Goal: Task Accomplishment & Management: Use online tool/utility

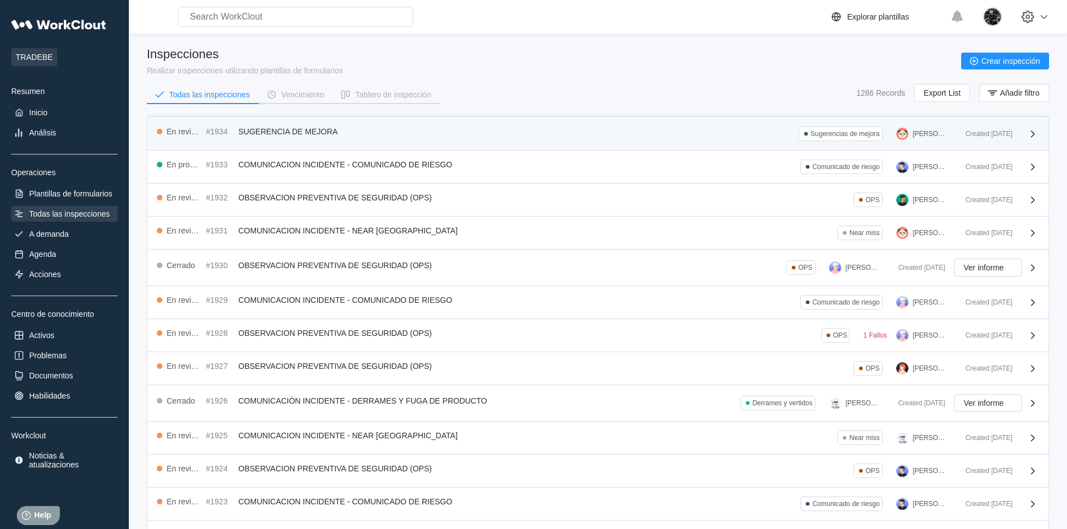
click at [407, 133] on div "En revisión #1934 SUGERENCIA DE MEJORA Sugerencias de mejora [PERSON_NAME]" at bounding box center [557, 134] width 800 height 15
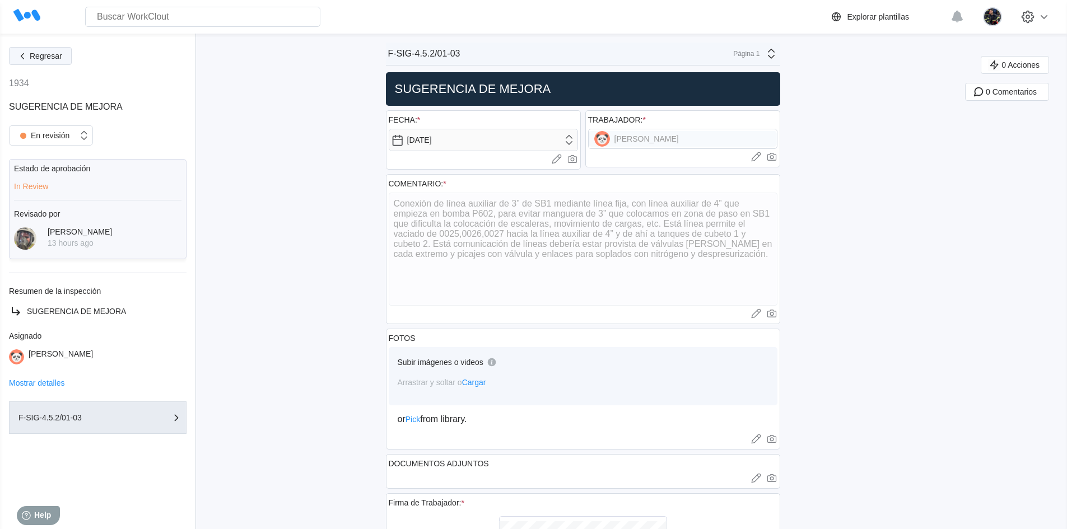
click at [66, 58] on button "Regresar" at bounding box center [40, 56] width 63 height 18
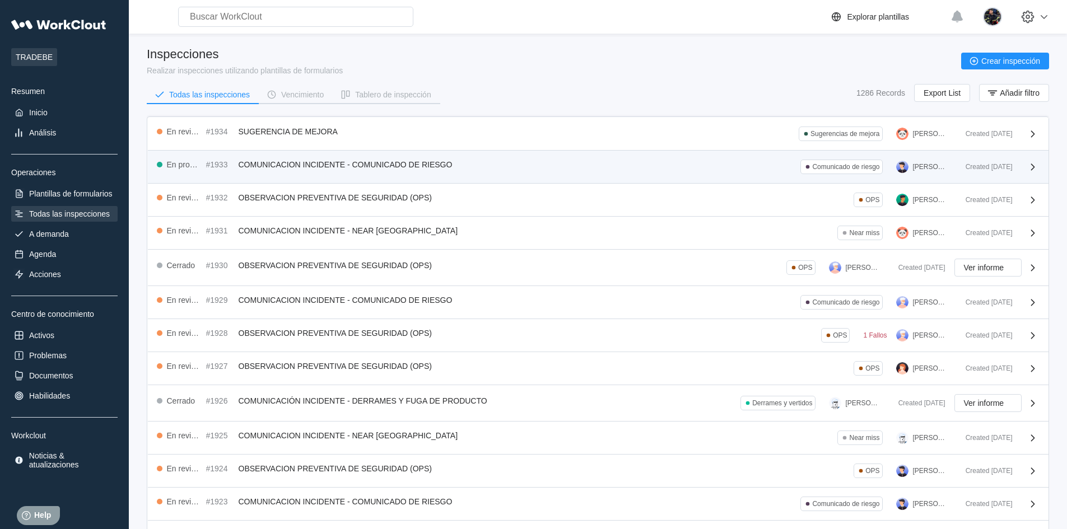
click at [379, 178] on div "En progreso #1933 COMUNICACION INCIDENTE - COMUNICADO DE RIESGO Comunicado de r…" at bounding box center [598, 167] width 901 height 33
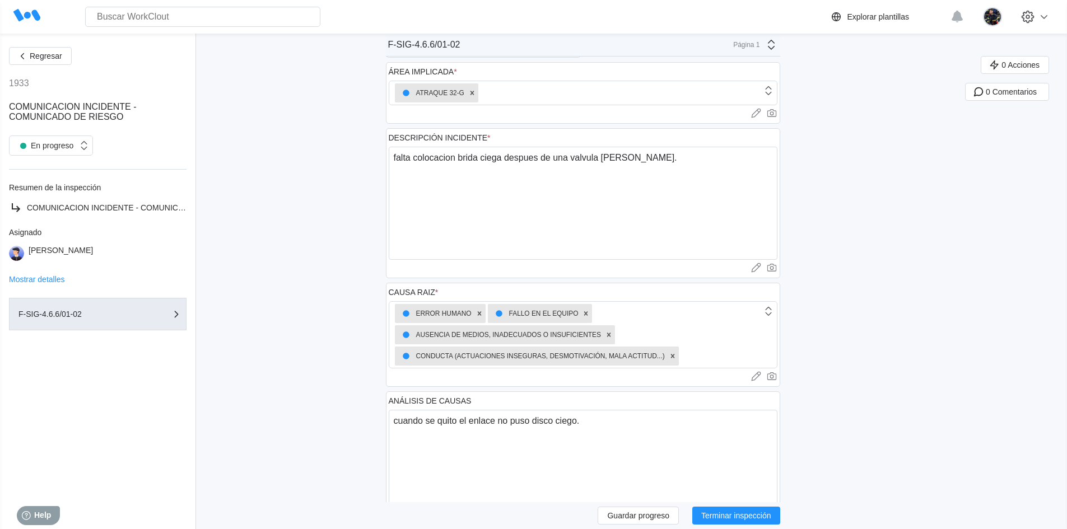
scroll to position [392, 0]
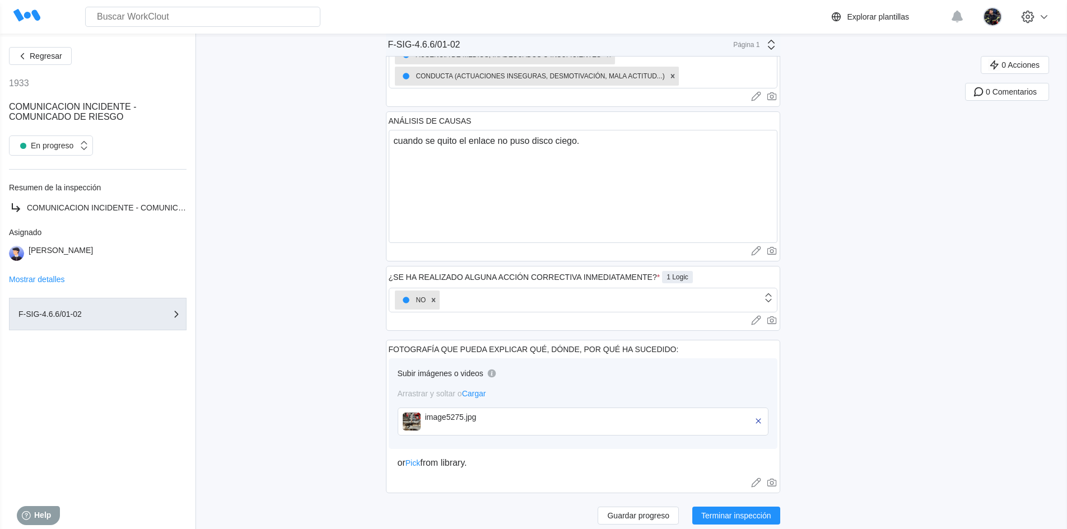
click at [421, 426] on img at bounding box center [412, 422] width 18 height 18
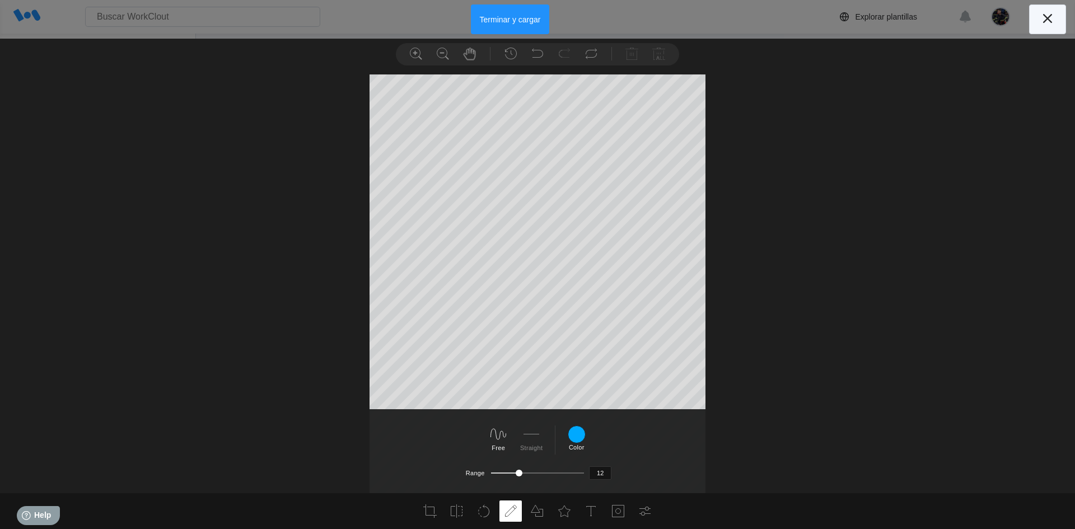
click at [1044, 15] on icon at bounding box center [1047, 18] width 9 height 9
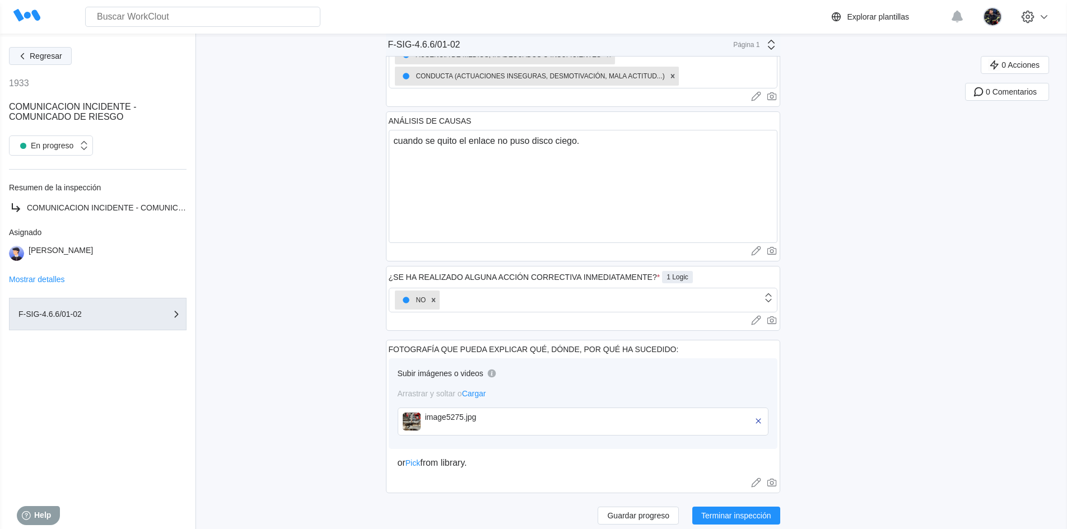
click at [52, 54] on span "Regresar" at bounding box center [46, 56] width 32 height 8
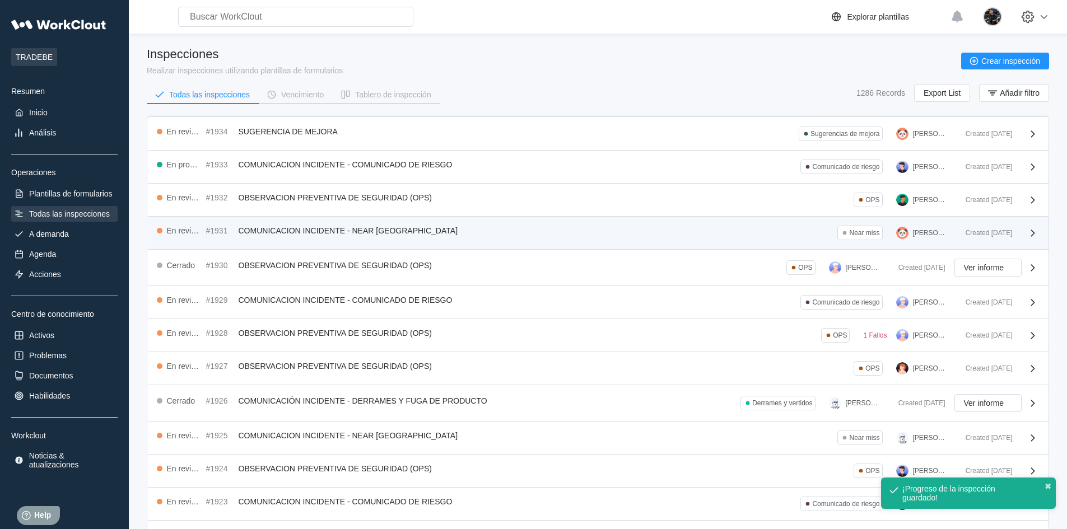
click at [612, 237] on div "En revisión #1931 COMUNICACION INCIDENTE - NEAR MISS Near miss [PERSON_NAME]" at bounding box center [557, 233] width 800 height 15
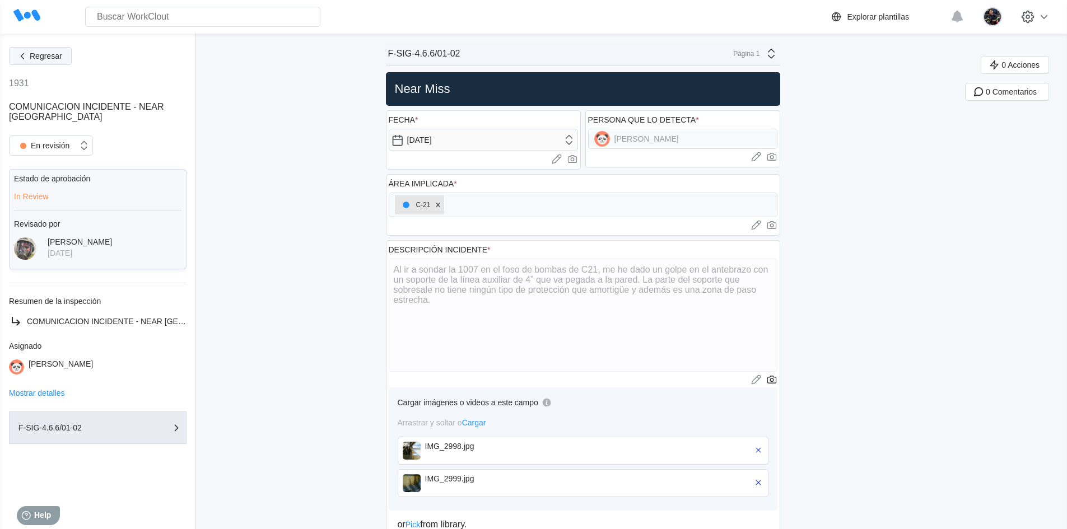
click at [50, 57] on span "Regresar" at bounding box center [46, 56] width 32 height 8
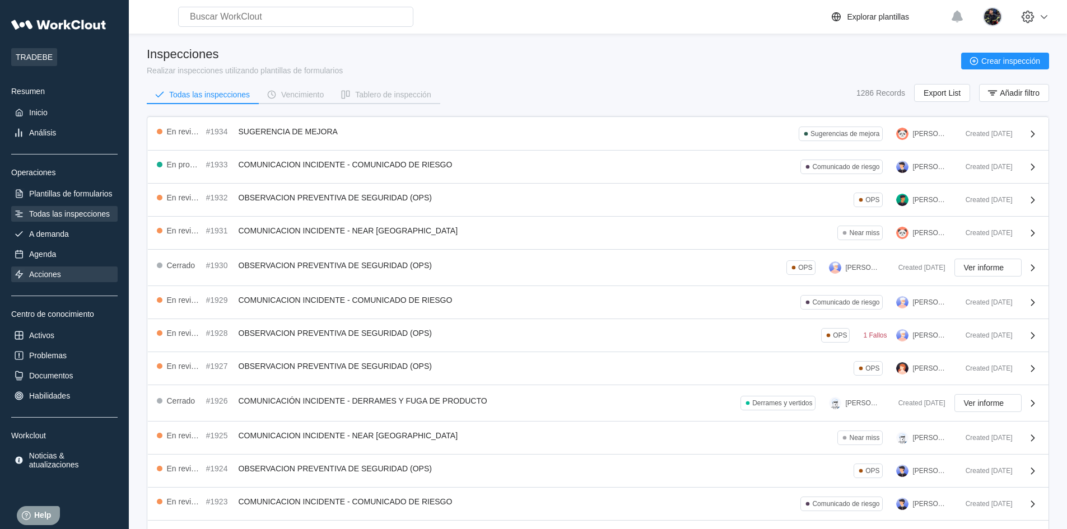
click at [94, 280] on div "Acciones" at bounding box center [64, 275] width 106 height 16
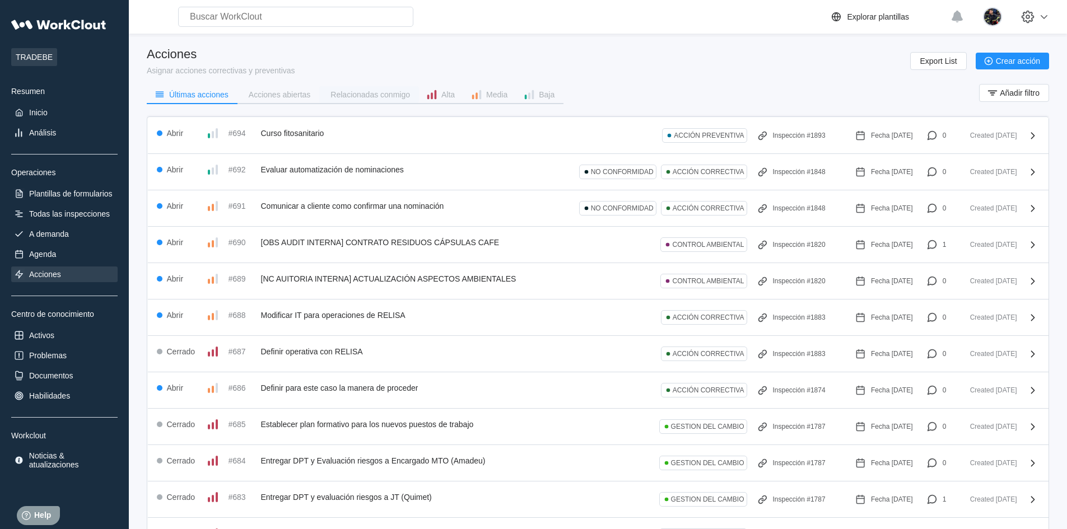
click at [380, 99] on button "Relacionadas conmigo" at bounding box center [369, 94] width 100 height 17
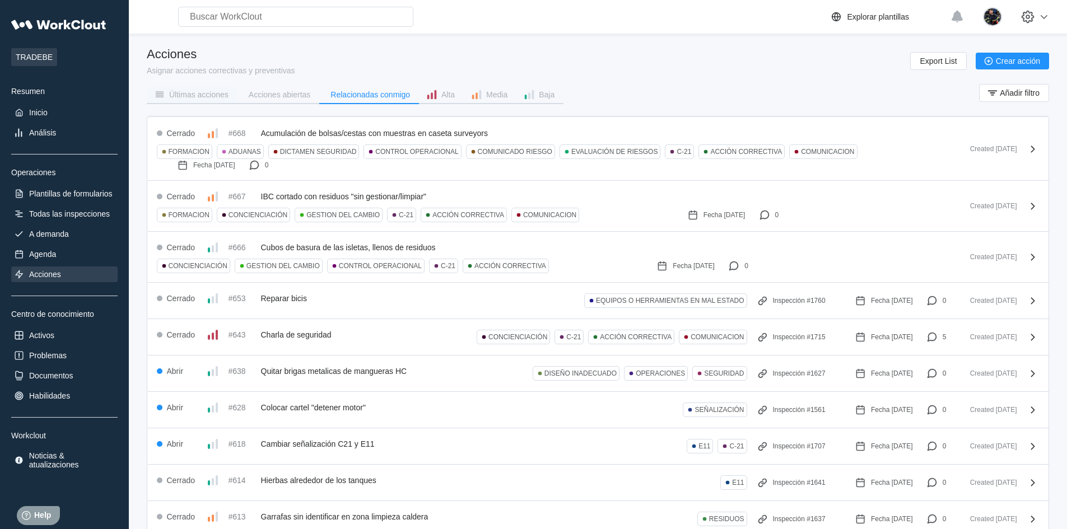
click at [215, 93] on div "Últimas acciones" at bounding box center [198, 95] width 59 height 8
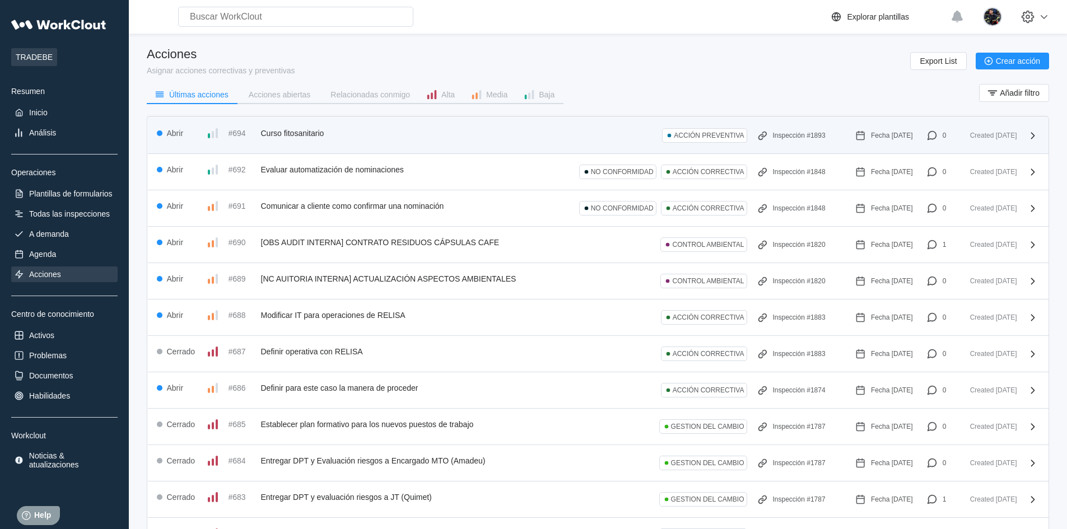
click at [374, 143] on div "Abrir #694 Curso fitosanitario ACCIÓN PREVENTIVA Inspección #1893 Fecha [DATE] 0" at bounding box center [552, 136] width 790 height 18
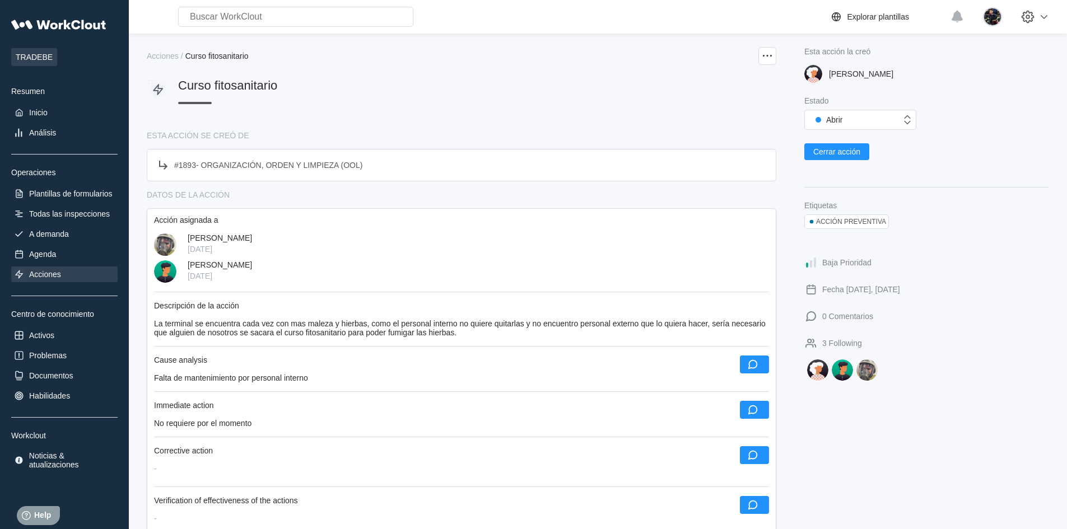
click at [83, 271] on div "Acciones" at bounding box center [64, 275] width 106 height 16
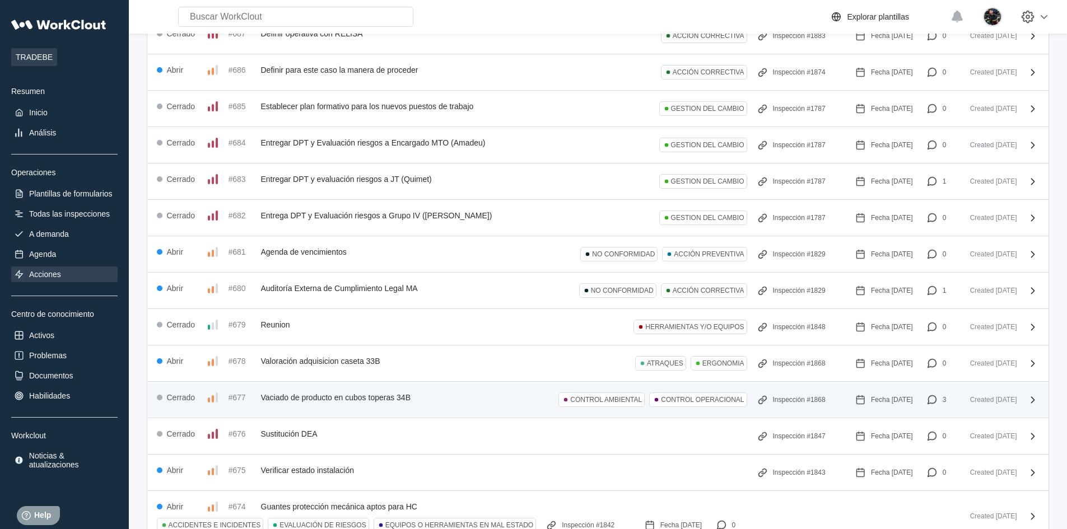
scroll to position [336, 0]
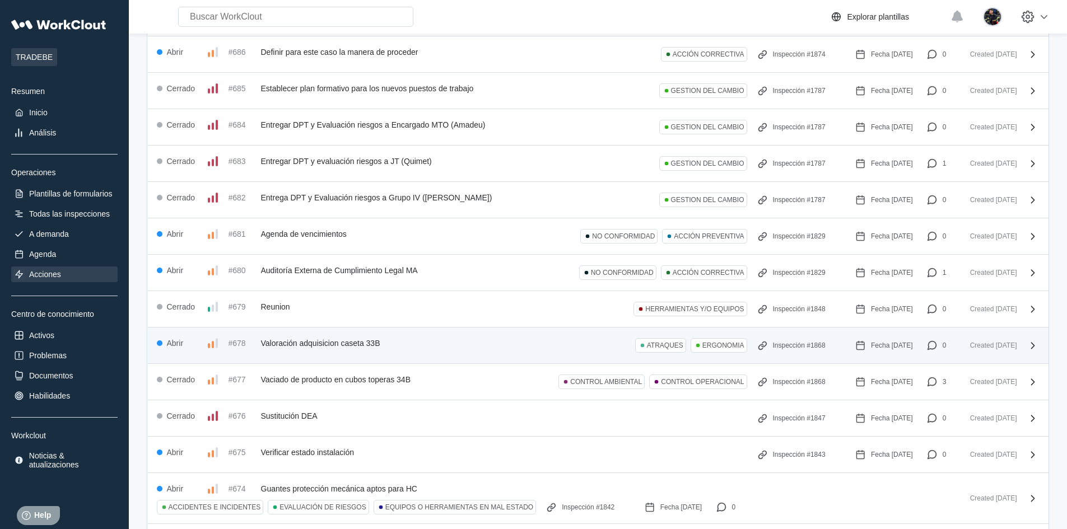
click at [391, 350] on div "Abrir #678 Valoración adquisicion caseta 33B ATRAQUES ERGONOMIA Inspección #186…" at bounding box center [552, 346] width 790 height 18
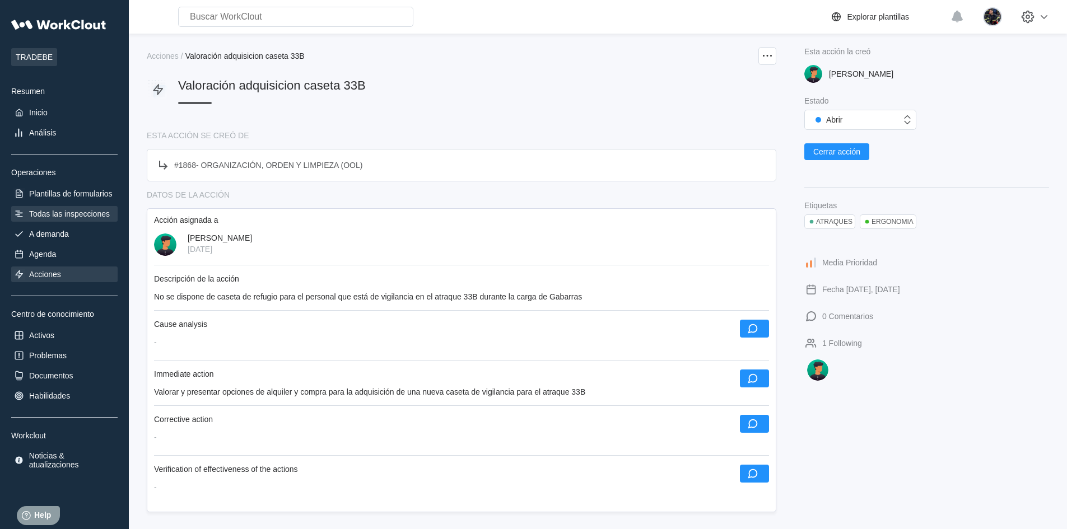
click at [71, 218] on div "Todas las inspecciones" at bounding box center [69, 213] width 81 height 9
